Goal: Find specific page/section: Find specific page/section

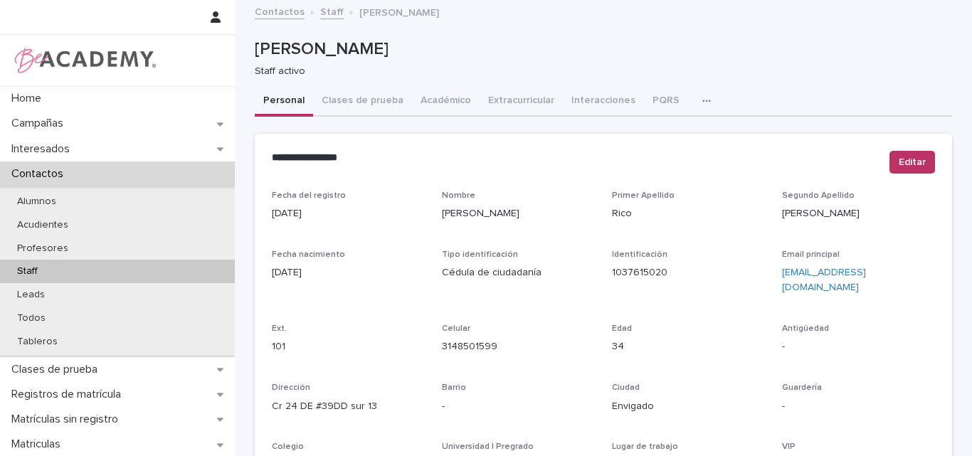
click at [702, 100] on icon "button" at bounding box center [706, 101] width 9 height 10
click at [647, 134] on button "Tareas" at bounding box center [657, 137] width 94 height 21
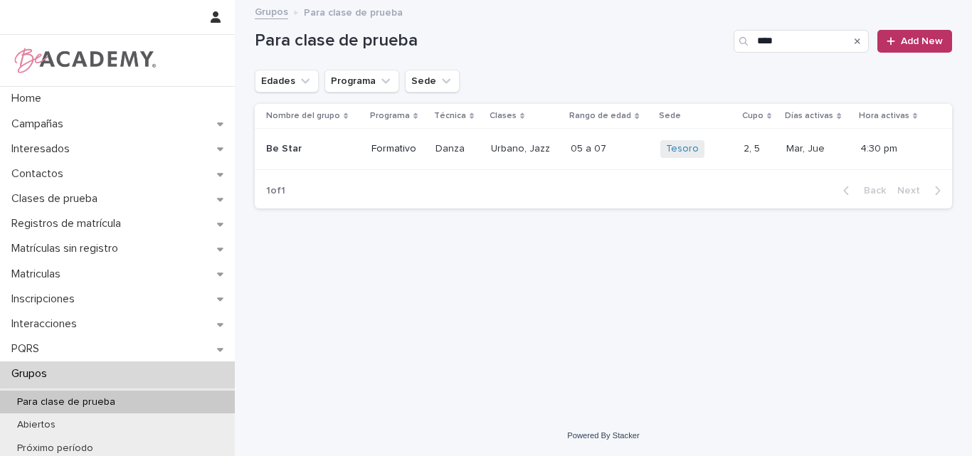
click at [860, 43] on icon "Search" at bounding box center [857, 41] width 6 height 6
click at [303, 83] on icon "Edades" at bounding box center [305, 81] width 14 height 14
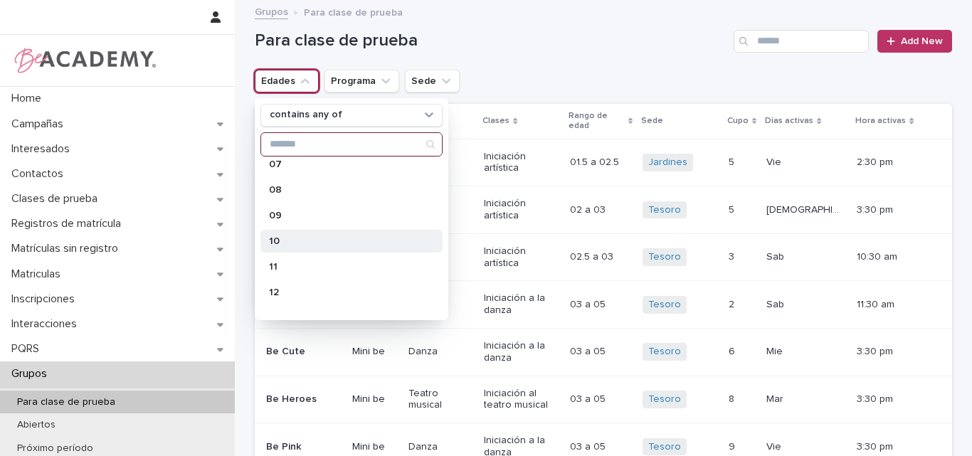
scroll to position [213, 0]
click at [304, 237] on p "10" at bounding box center [344, 240] width 151 height 10
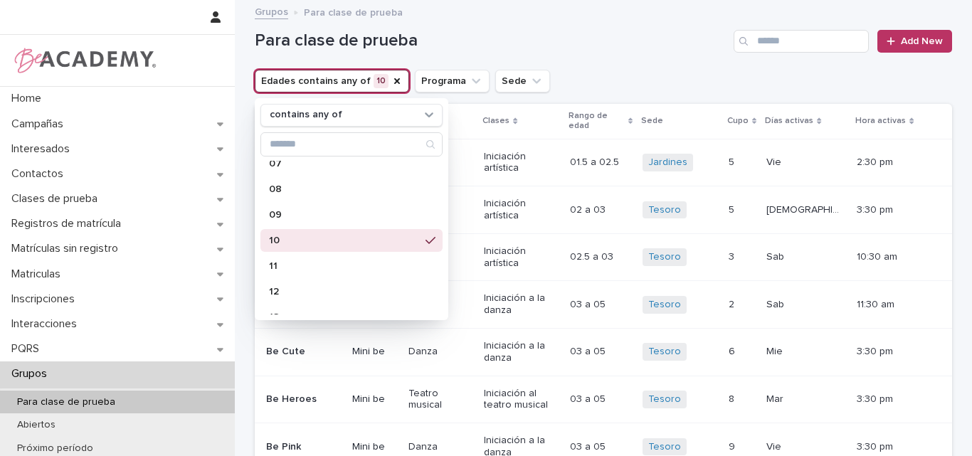
click at [560, 50] on h1 "Para clase de prueba" at bounding box center [491, 41] width 473 height 21
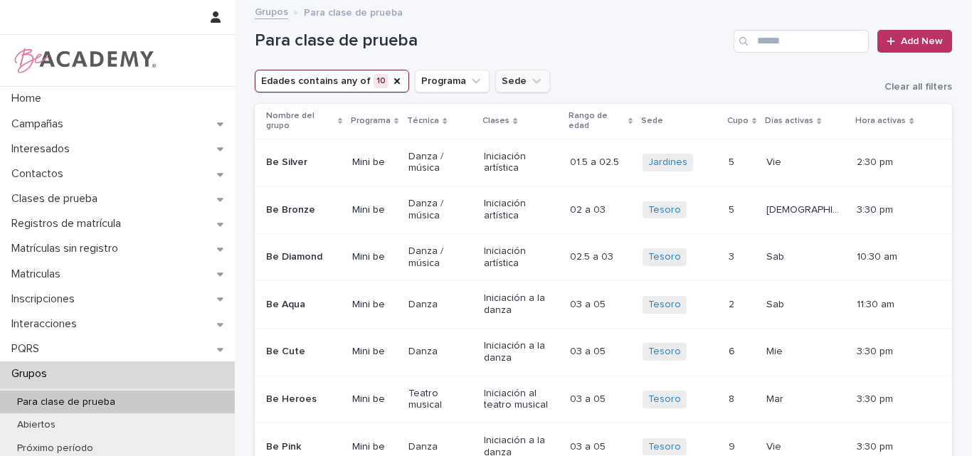
click at [529, 83] on icon "Sede" at bounding box center [536, 81] width 14 height 14
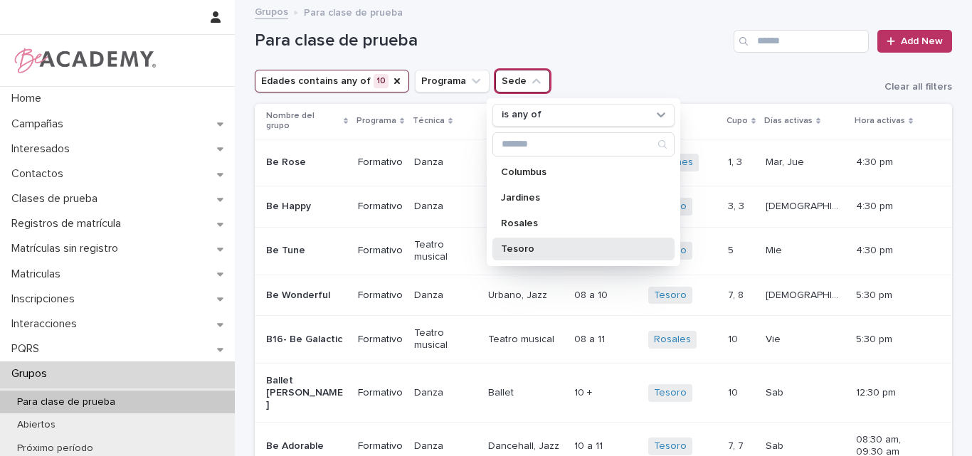
click at [534, 241] on div "Tesoro" at bounding box center [583, 249] width 182 height 23
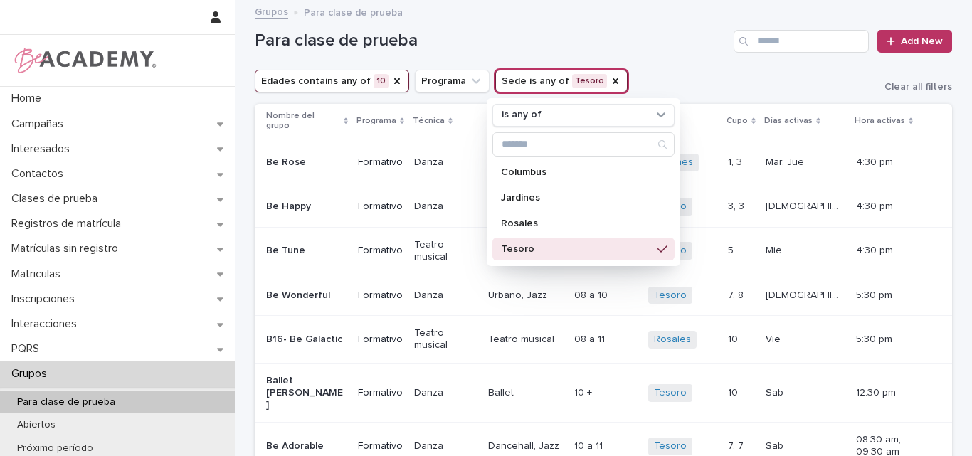
click at [640, 59] on div "Para clase de prueba Add New" at bounding box center [603, 35] width 697 height 68
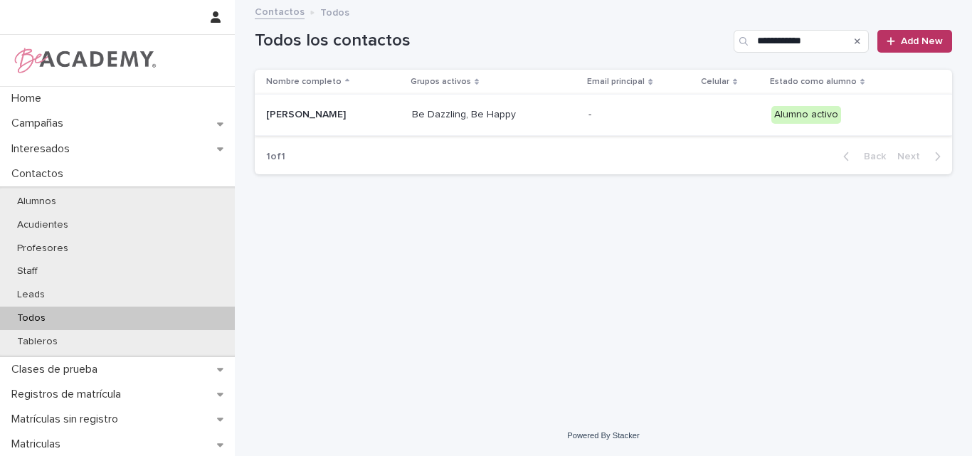
type input "**********"
click at [400, 124] on div "Macarena Vengoechea Gonzalez" at bounding box center [333, 114] width 134 height 23
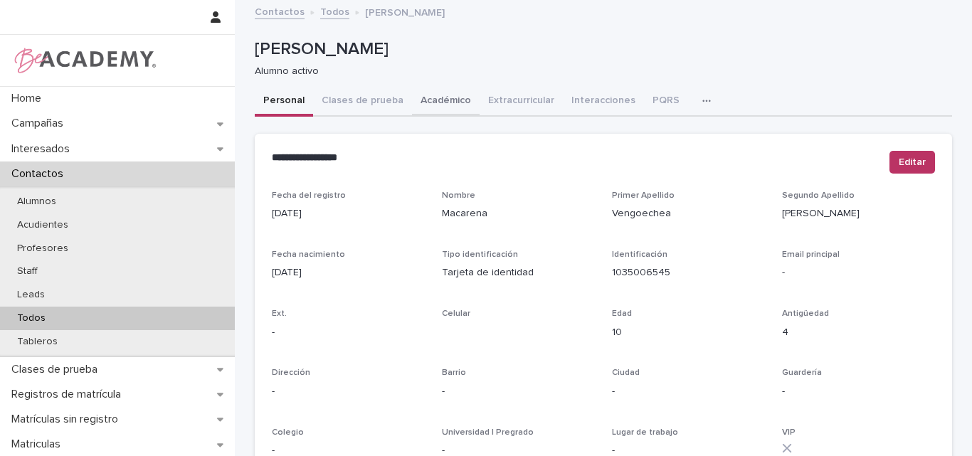
click at [445, 100] on button "Académico" at bounding box center [446, 102] width 68 height 30
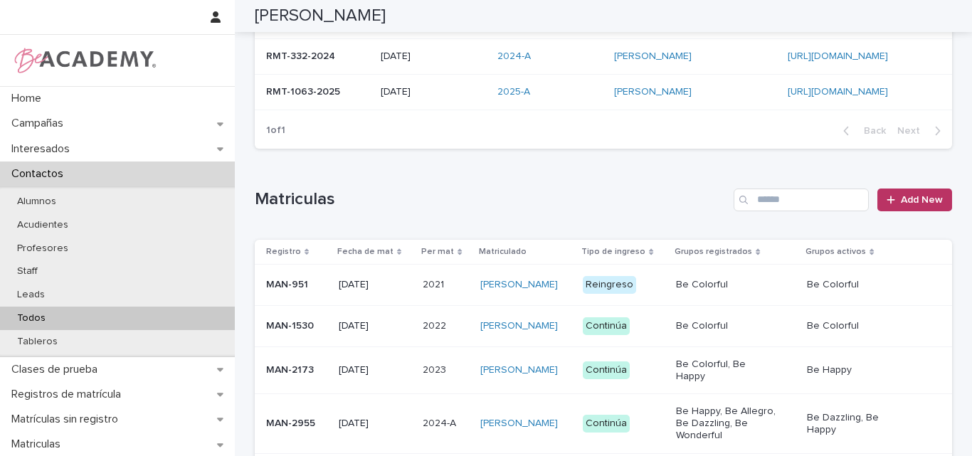
scroll to position [142, 0]
